Goal: Task Accomplishment & Management: Complete application form

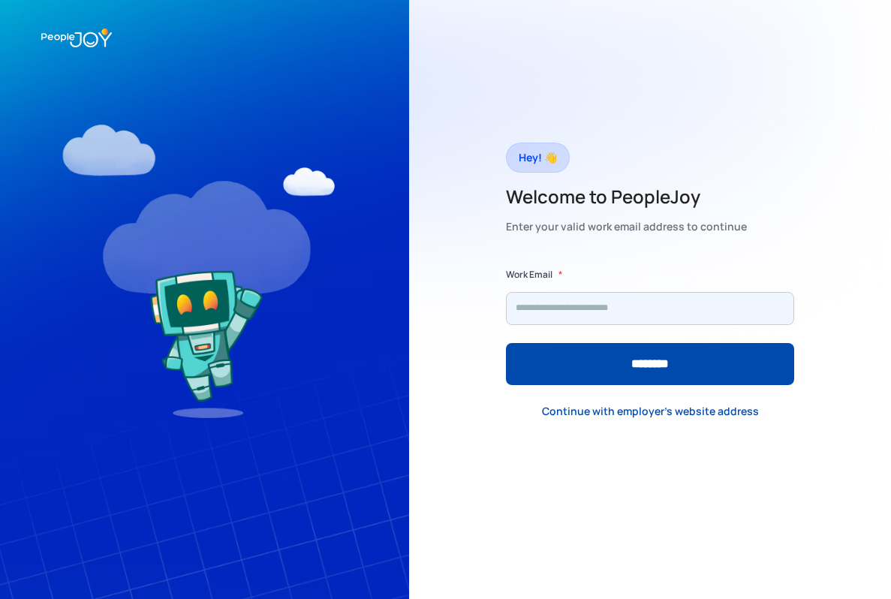
click at [551, 315] on input "Form" at bounding box center [650, 308] width 288 height 33
type input "**********"
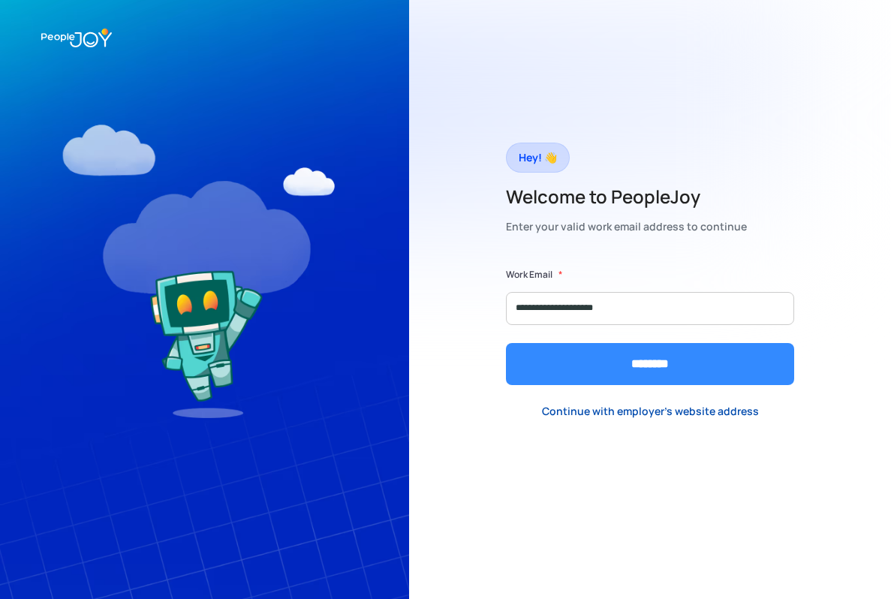
click at [596, 375] on input "********" at bounding box center [650, 364] width 288 height 42
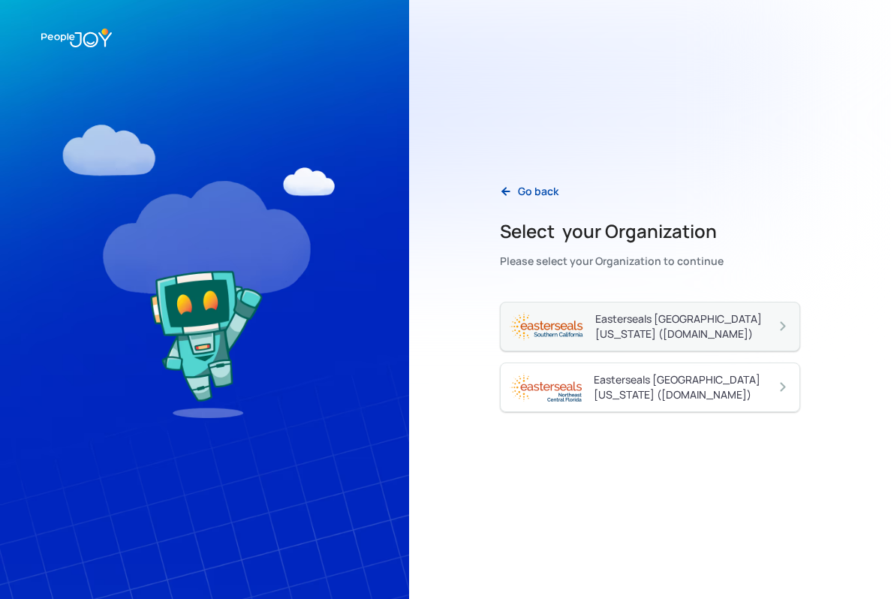
click at [639, 339] on div "Easterseals Southern California (essc.peoplejoy.com)" at bounding box center [685, 327] width 180 height 30
